Goal: Information Seeking & Learning: Learn about a topic

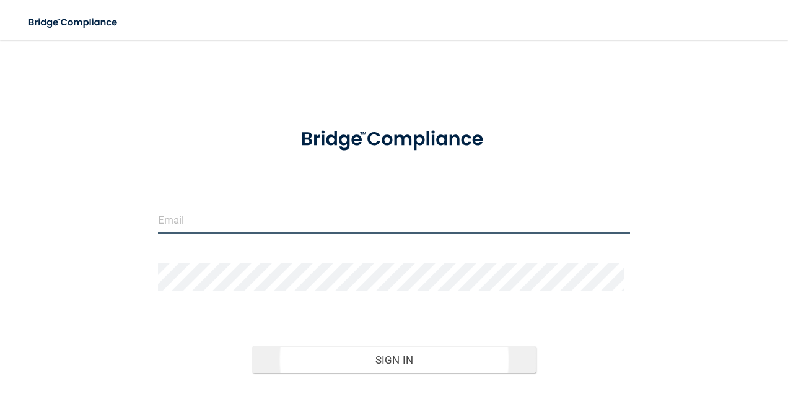
type input "[PERSON_NAME][EMAIL_ADDRESS][PERSON_NAME][DOMAIN_NAME]"
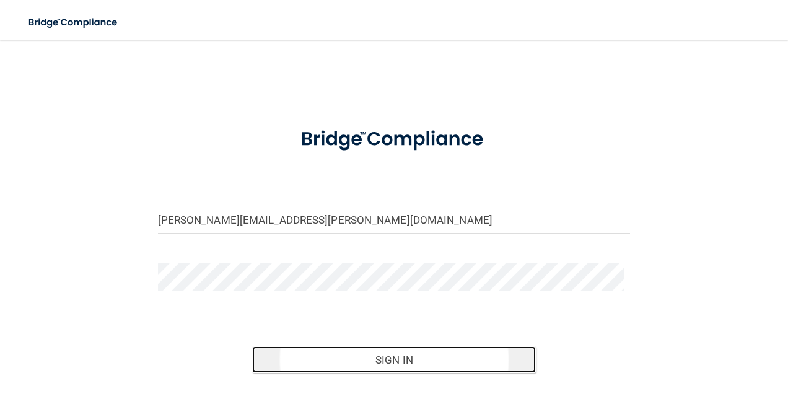
click at [433, 369] on button "Sign In" at bounding box center [394, 359] width 284 height 27
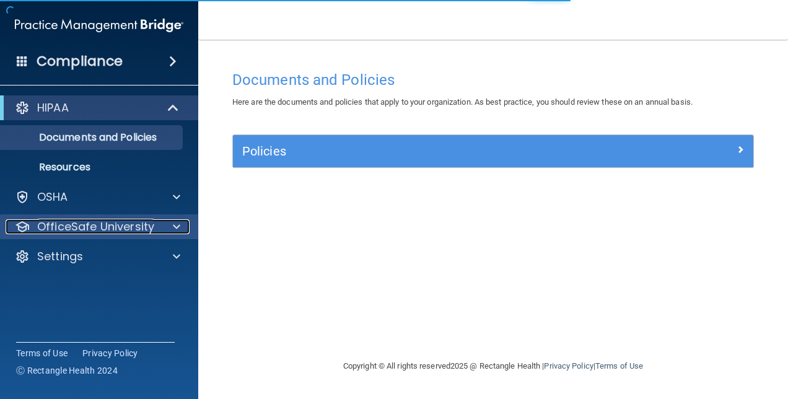
click at [175, 226] on span at bounding box center [176, 226] width 7 height 15
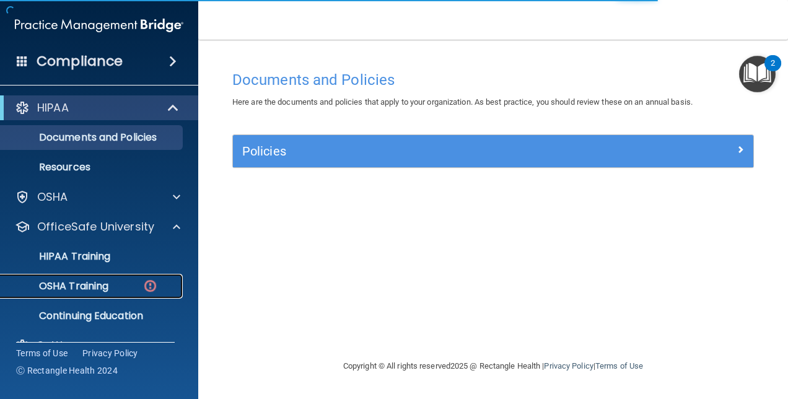
click at [86, 285] on p "OSHA Training" at bounding box center [58, 286] width 100 height 12
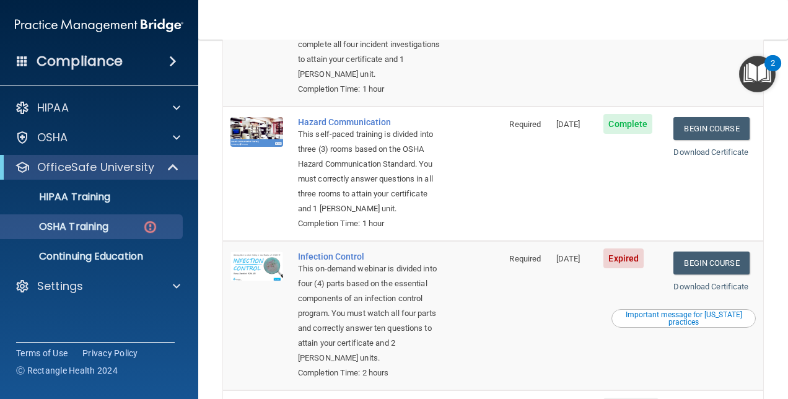
scroll to position [451, 0]
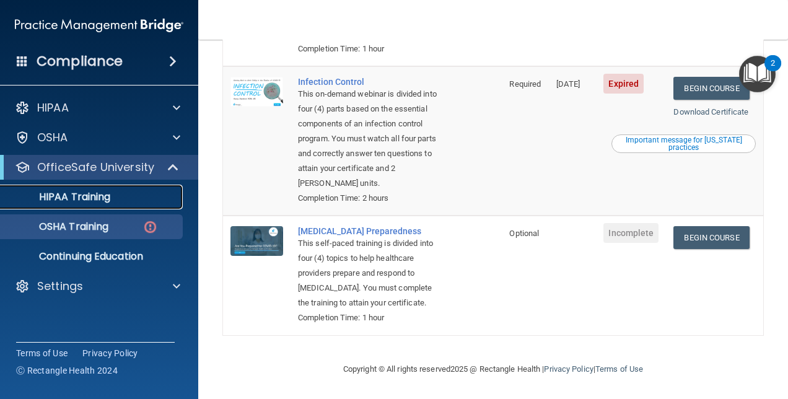
drag, startPoint x: 498, startPoint y: 274, endPoint x: 97, endPoint y: 193, distance: 409.5
click at [97, 193] on p "HIPAA Training" at bounding box center [59, 197] width 102 height 12
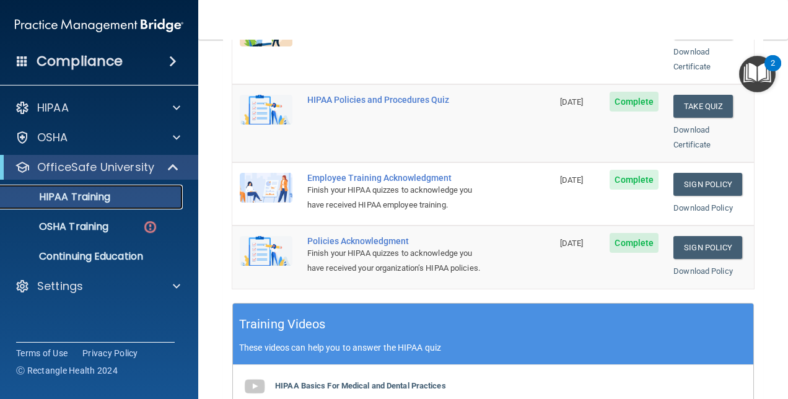
scroll to position [305, 0]
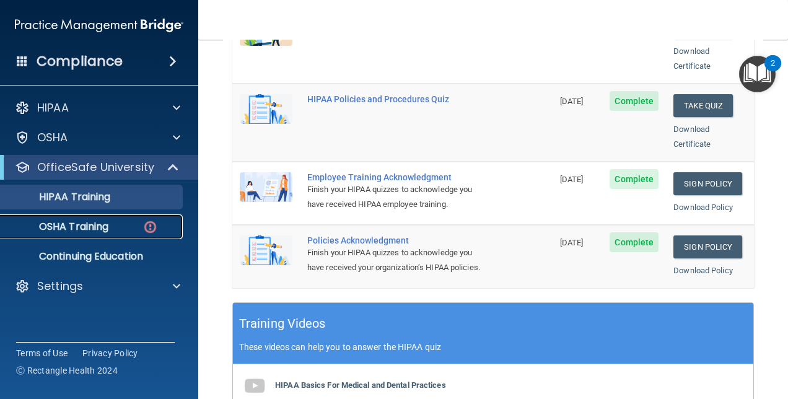
click at [95, 224] on p "OSHA Training" at bounding box center [58, 227] width 100 height 12
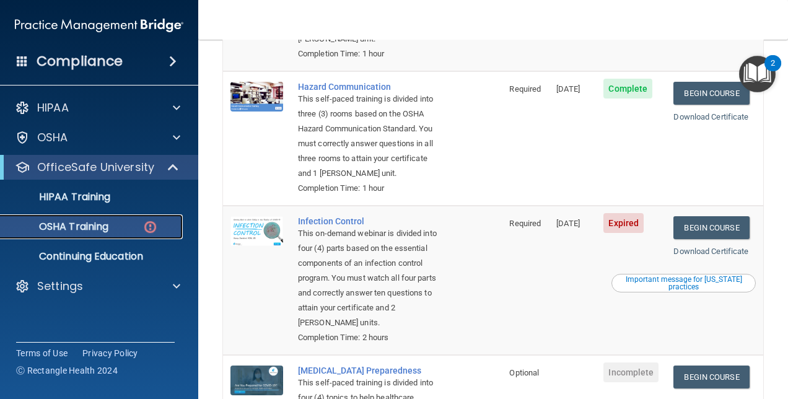
scroll to position [239, 0]
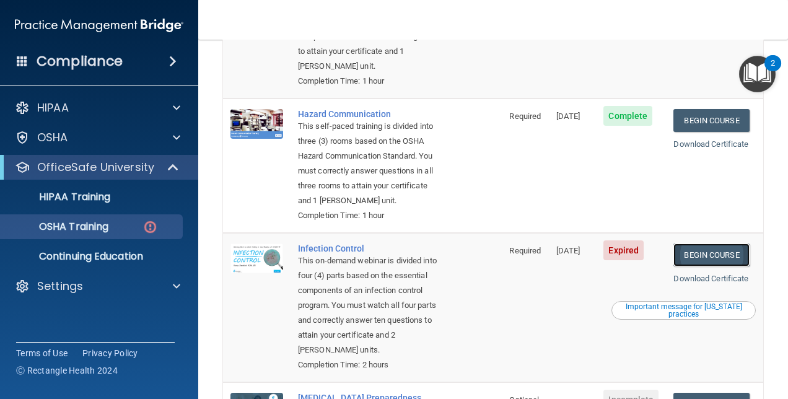
click at [693, 265] on link "Begin Course" at bounding box center [712, 255] width 76 height 23
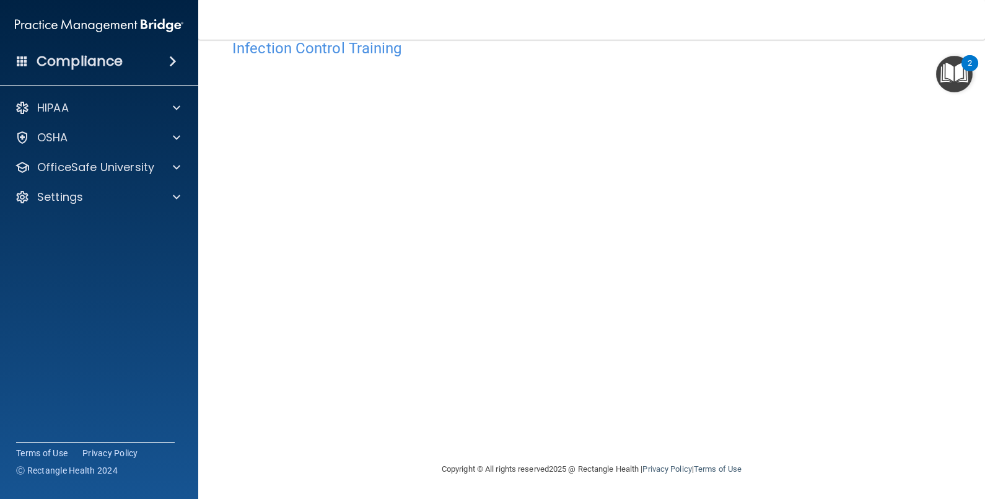
scroll to position [32, 0]
drag, startPoint x: 788, startPoint y: 6, endPoint x: 150, endPoint y: 316, distance: 708.9
click at [150, 316] on accordion "HIPAA Documents and Policies Report an Incident Business Associates Emergency P…" at bounding box center [99, 214] width 199 height 248
click at [788, 288] on div "Infection Control Training This course doesn’t expire until [DATE]. Are you sur…" at bounding box center [591, 247] width 737 height 429
